Goal: Communication & Community: Answer question/provide support

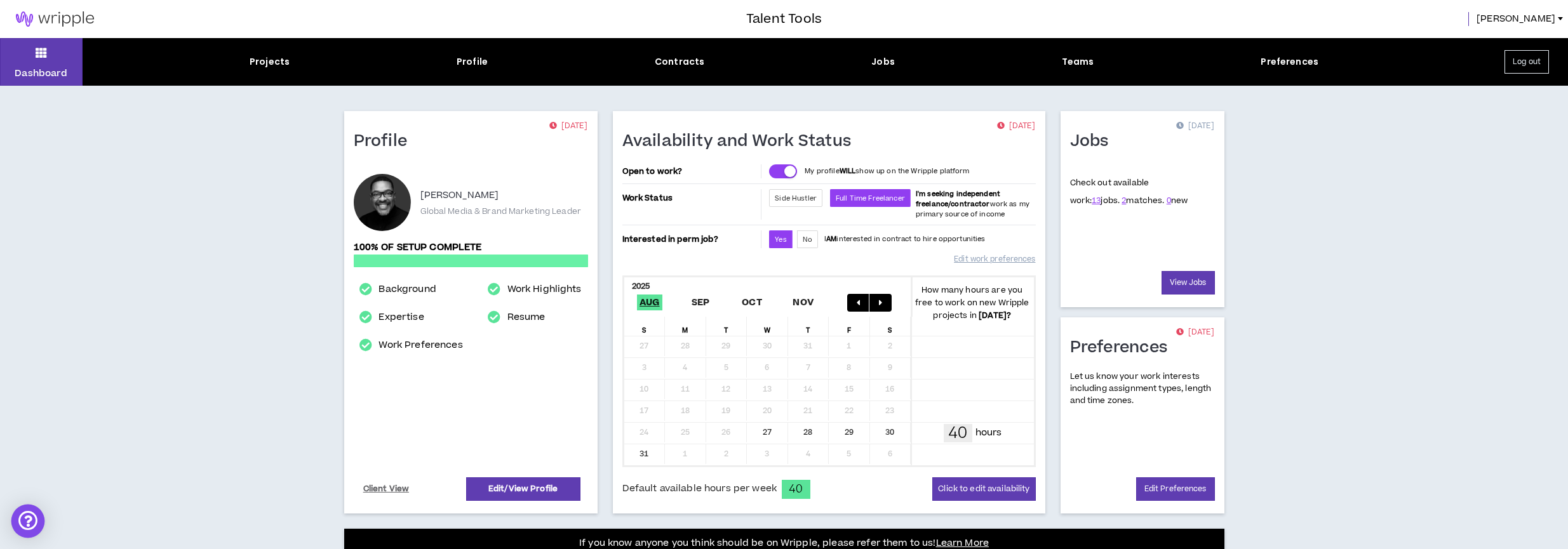
click at [30, 520] on div "Open Intercom Messenger" at bounding box center [28, 522] width 34 height 34
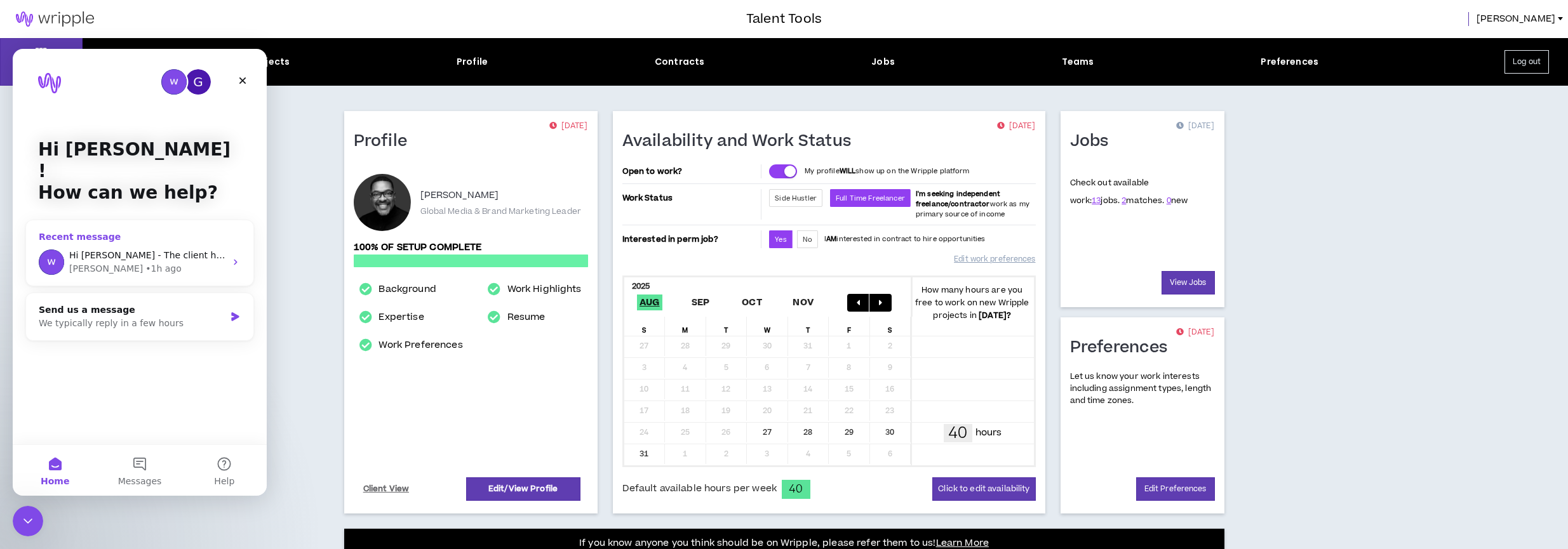
click at [154, 263] on div "[PERSON_NAME] • 1h ago" at bounding box center [147, 269] width 157 height 13
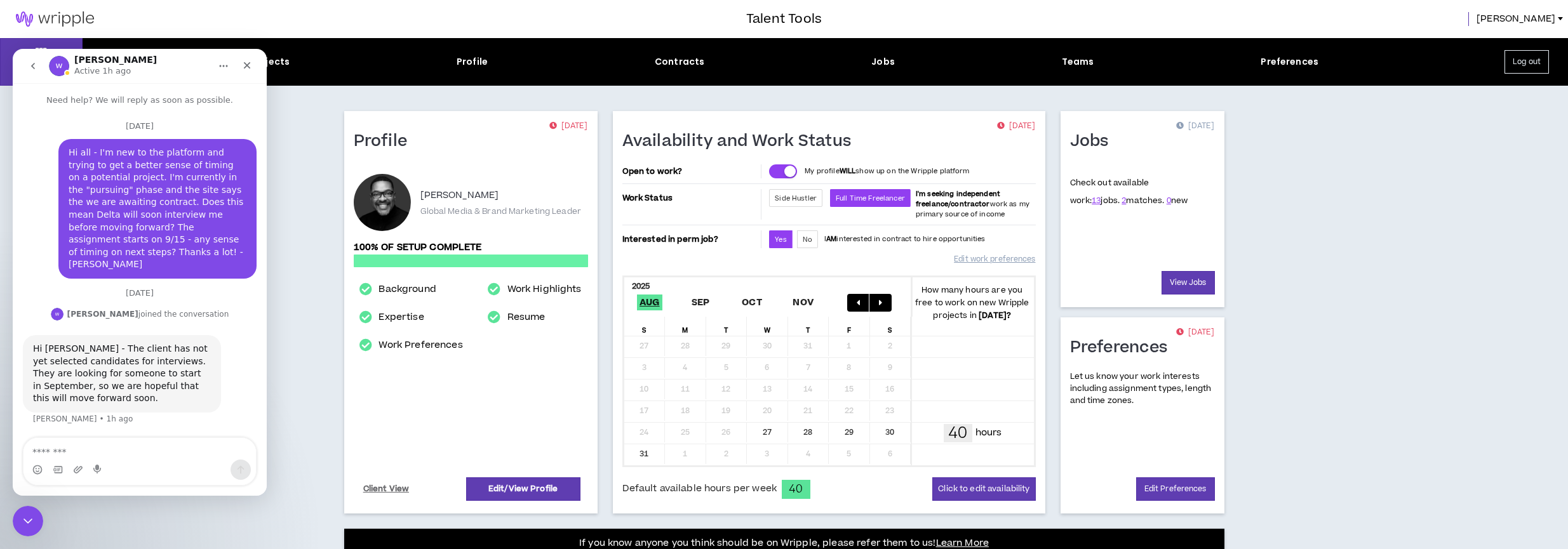
click at [159, 449] on textarea "Message…" at bounding box center [140, 449] width 233 height 21
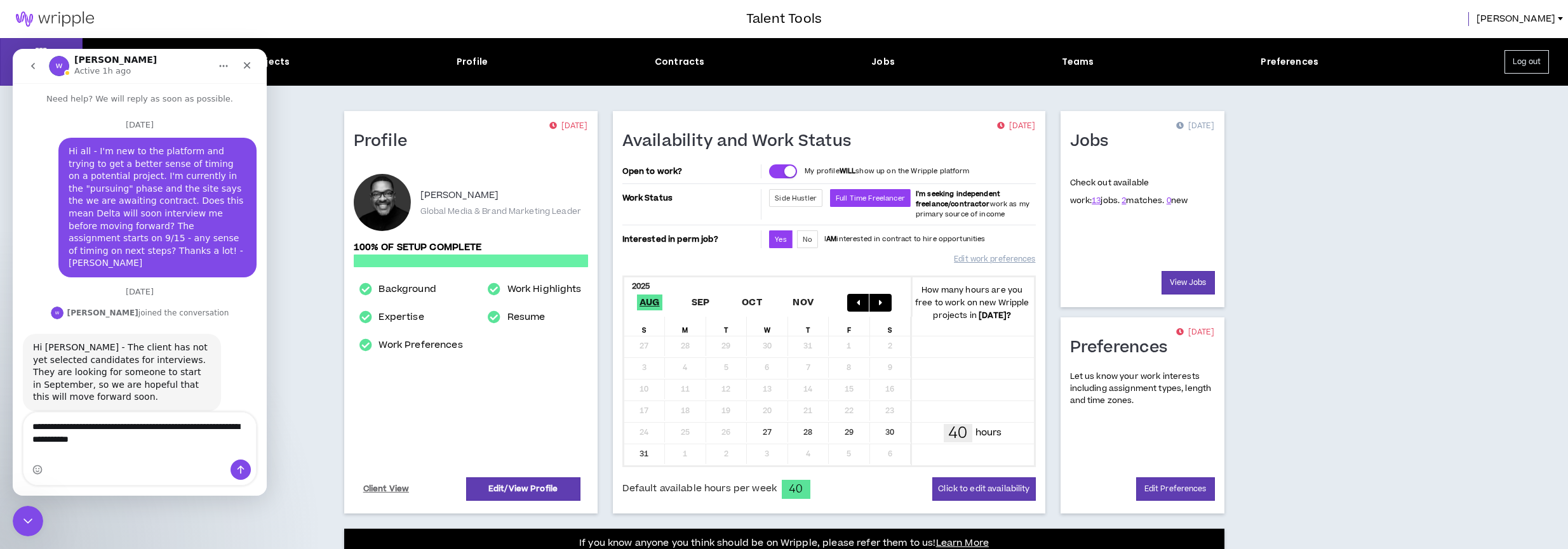
type textarea "**********"
click at [241, 471] on icon "Send a message…" at bounding box center [241, 469] width 7 height 8
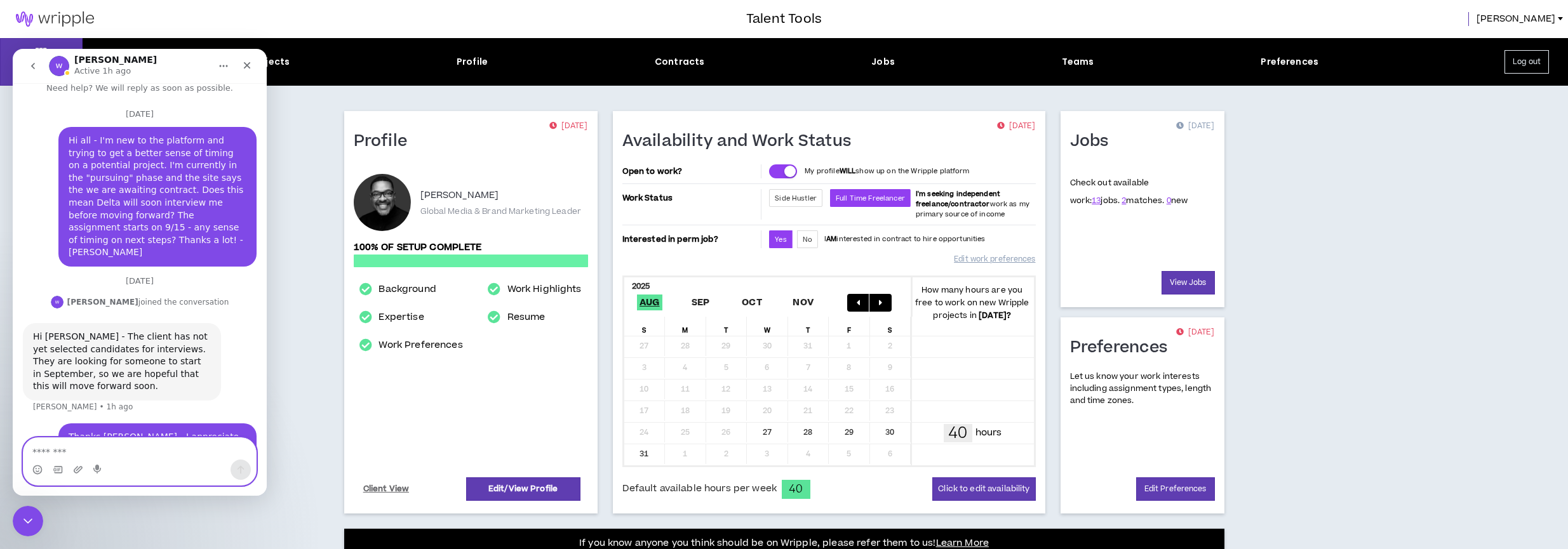
scroll to position [40, 0]
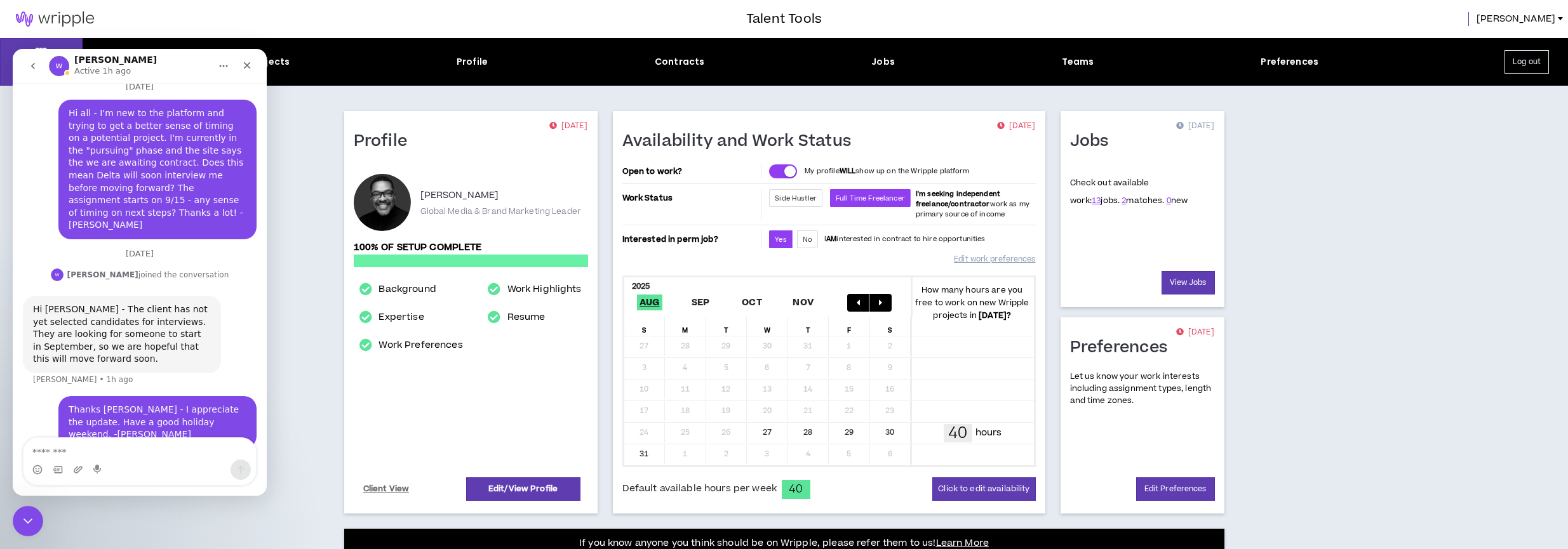
click at [1273, 209] on div "Dashboard Projects Profile Contracts Jobs Teams Preferences Log out Profile [DA…" at bounding box center [784, 458] width 1568 height 841
